Goal: Task Accomplishment & Management: Complete application form

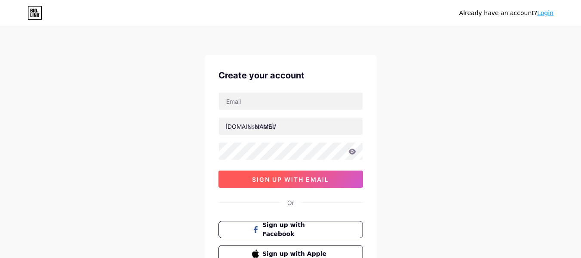
click at [313, 181] on span "sign up with email" at bounding box center [290, 179] width 77 height 7
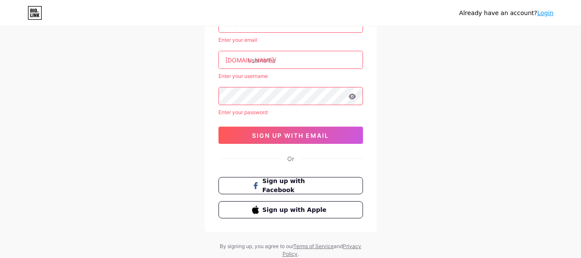
scroll to position [82, 0]
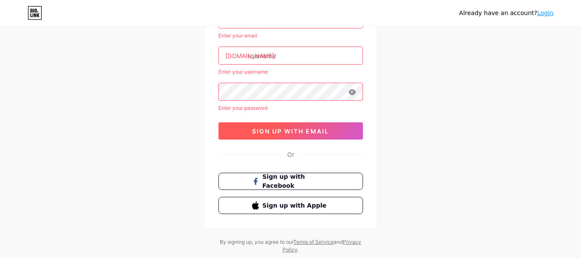
click at [291, 128] on span "sign up with email" at bounding box center [290, 130] width 77 height 7
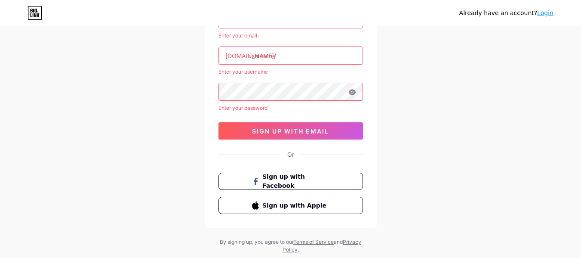
scroll to position [43, 0]
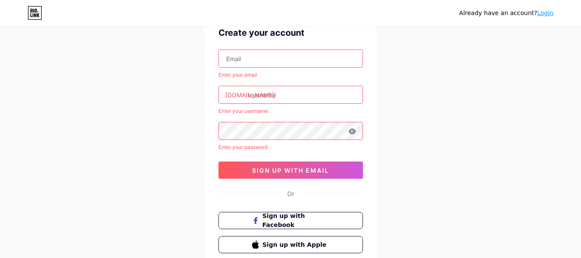
click at [300, 101] on input "text" at bounding box center [291, 94] width 144 height 17
click at [245, 51] on input "text" at bounding box center [291, 58] width 144 height 17
type input "a"
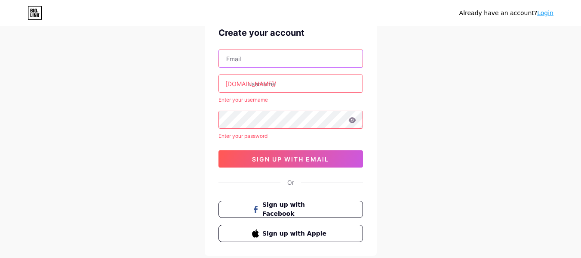
click at [253, 63] on input "text" at bounding box center [291, 58] width 144 height 17
type input "albarkahexcellentcourse"
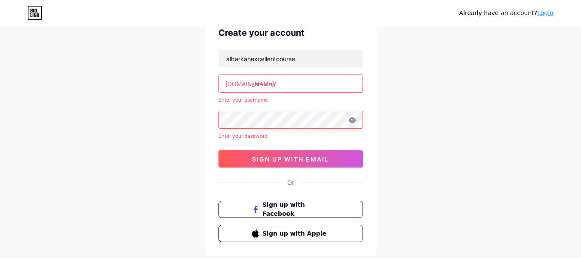
click at [275, 86] on input "text" at bounding box center [291, 83] width 144 height 17
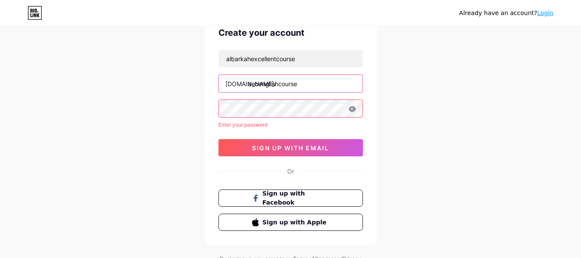
type input "aecenglishcourse"
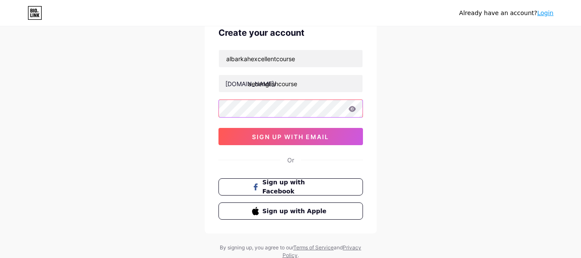
click at [351, 109] on div at bounding box center [291, 108] width 145 height 18
click at [351, 109] on icon at bounding box center [353, 109] width 8 height 6
click at [356, 110] on icon at bounding box center [353, 109] width 8 height 6
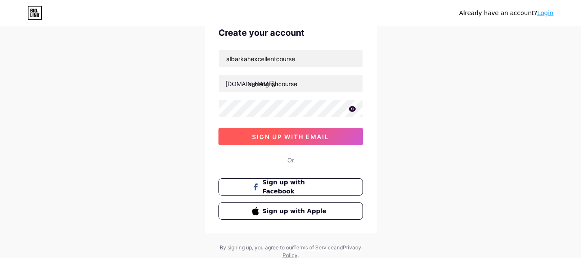
click at [338, 142] on button "sign up with email" at bounding box center [291, 136] width 145 height 17
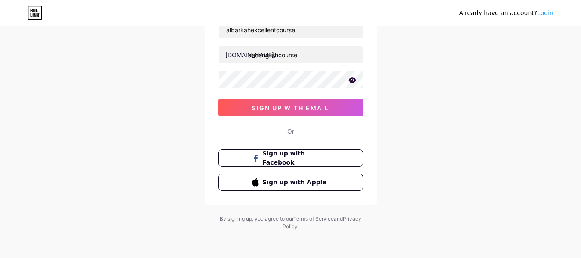
scroll to position [0, 0]
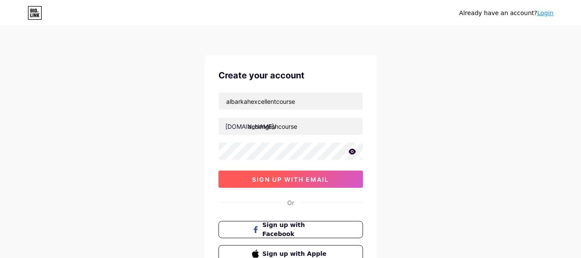
click at [304, 174] on button "sign up with email" at bounding box center [291, 178] width 145 height 17
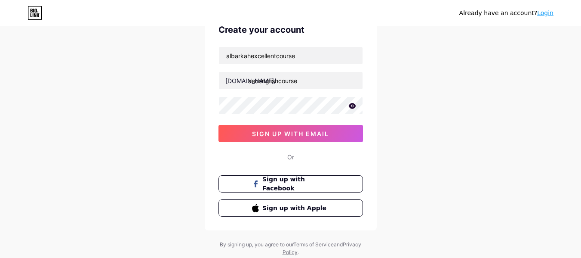
scroll to position [71, 0]
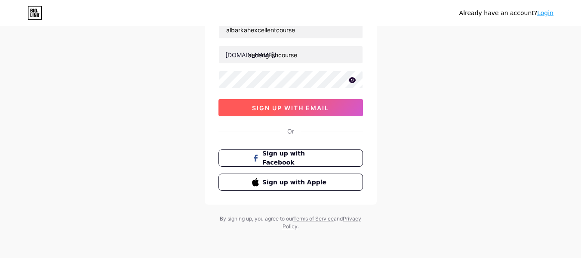
click at [274, 106] on span "sign up with email" at bounding box center [290, 107] width 77 height 7
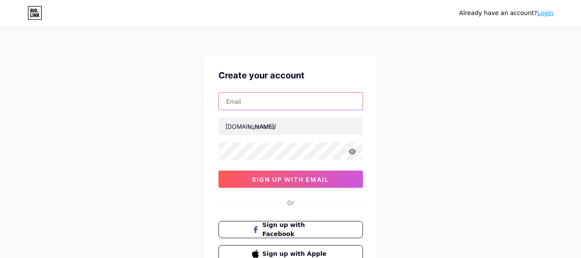
click at [255, 105] on input "text" at bounding box center [291, 101] width 144 height 17
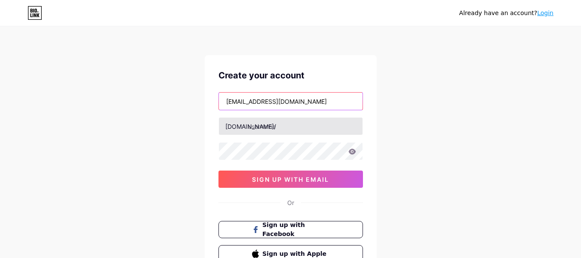
type input "[EMAIL_ADDRESS][DOMAIN_NAME]"
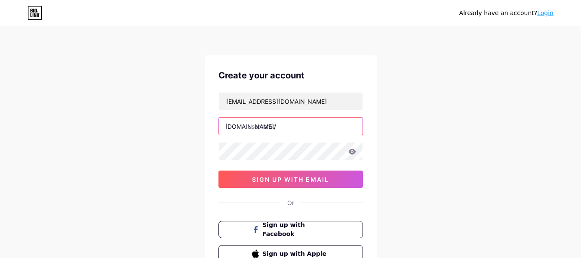
click at [255, 127] on input "text" at bounding box center [291, 126] width 144 height 17
click at [259, 127] on input "aecenglishcourse" at bounding box center [291, 126] width 144 height 17
click at [259, 128] on input "aecenglishcourse" at bounding box center [291, 126] width 144 height 17
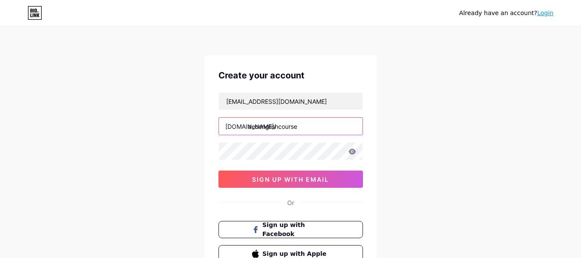
click at [258, 128] on input "aecenglishcourse" at bounding box center [291, 126] width 144 height 17
type input "e"
type input "albarkahexcellentcourse"
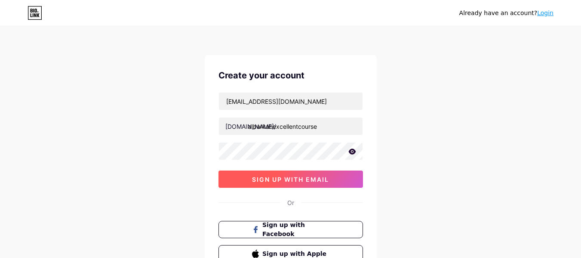
click at [297, 182] on span "sign up with email" at bounding box center [290, 179] width 77 height 7
